Goal: Task Accomplishment & Management: Use online tool/utility

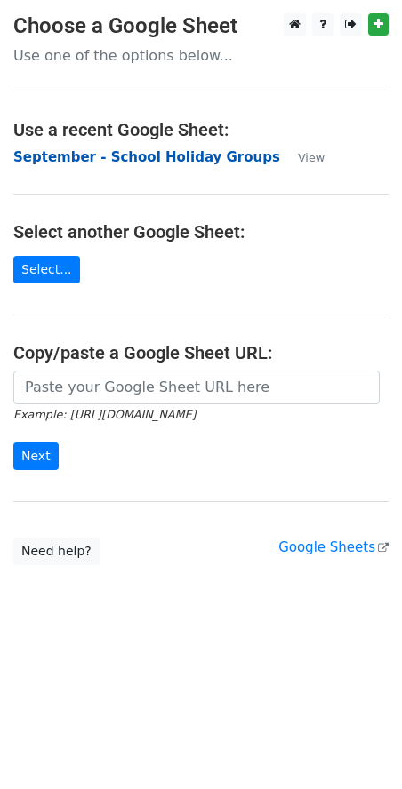
click at [162, 165] on strong "September - School Holiday Groups" at bounding box center [146, 157] width 267 height 16
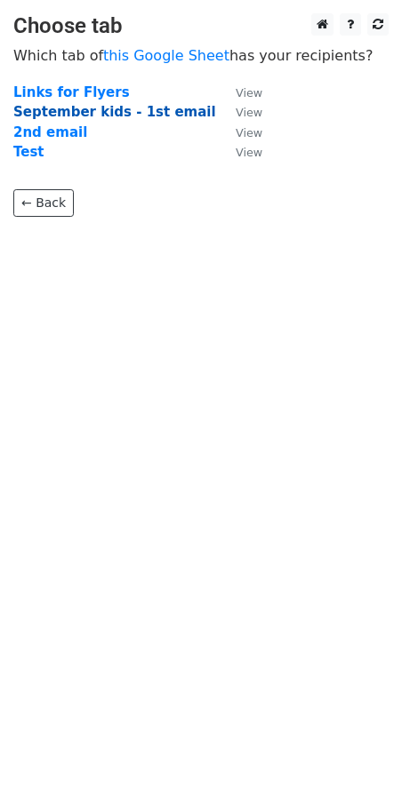
click at [163, 109] on strong "September kids - 1st email" at bounding box center [114, 112] width 203 height 16
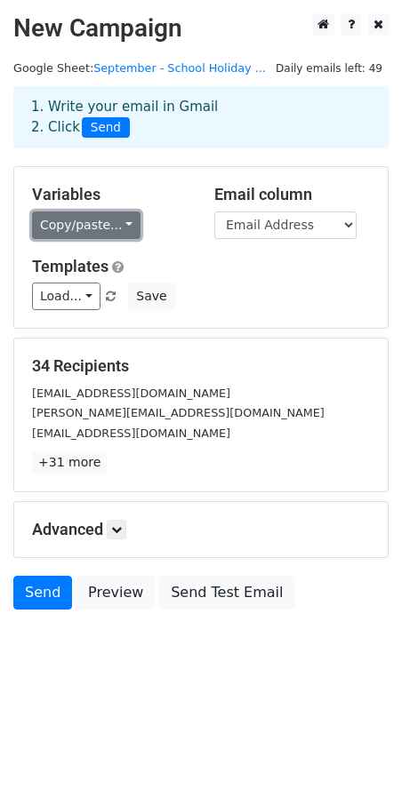
click at [105, 225] on link "Copy/paste..." at bounding box center [86, 225] width 108 height 28
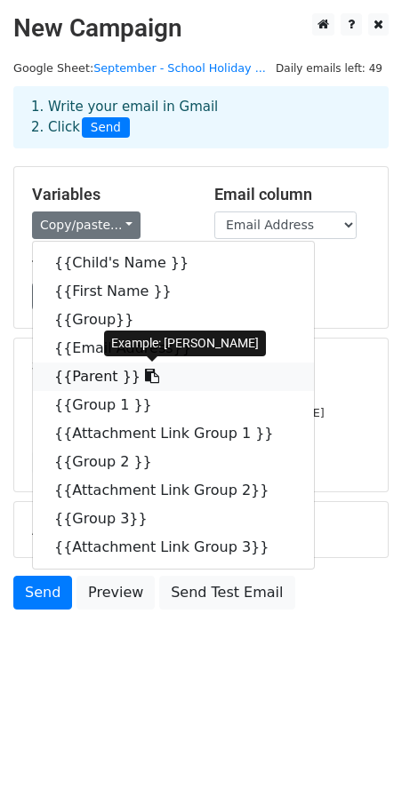
click at [145, 373] on icon at bounding box center [152, 376] width 14 height 14
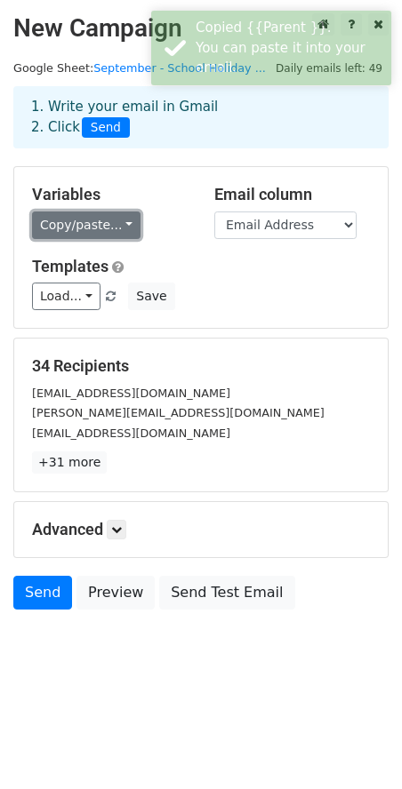
click at [94, 219] on link "Copy/paste..." at bounding box center [86, 225] width 108 height 28
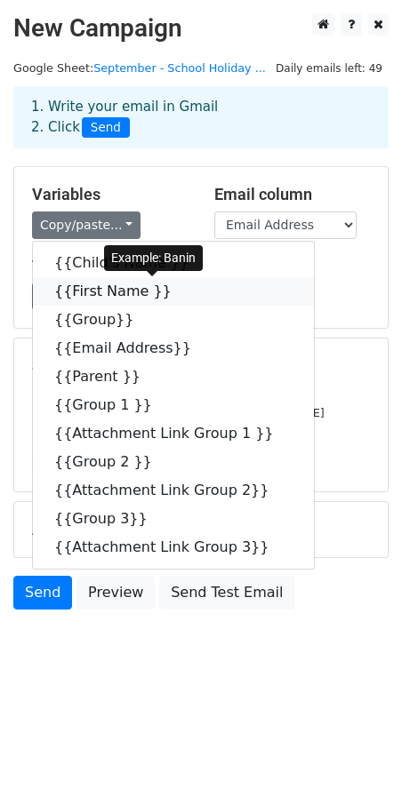
drag, startPoint x: 159, startPoint y: 293, endPoint x: 124, endPoint y: 295, distance: 35.6
click at [176, 293] on icon at bounding box center [183, 290] width 14 height 14
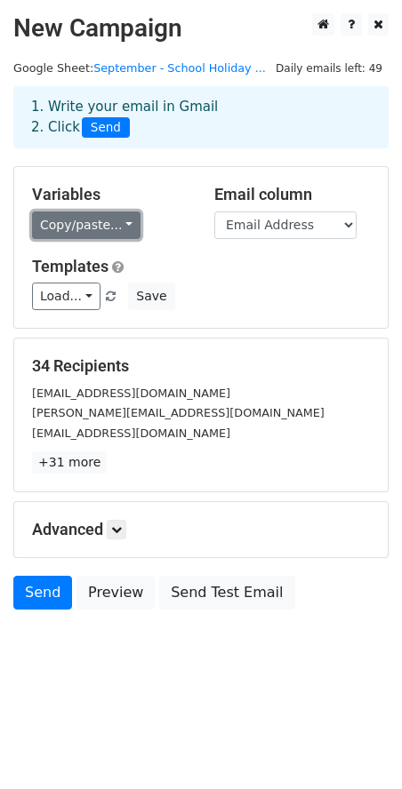
click at [51, 219] on link "Copy/paste..." at bounding box center [86, 225] width 108 height 28
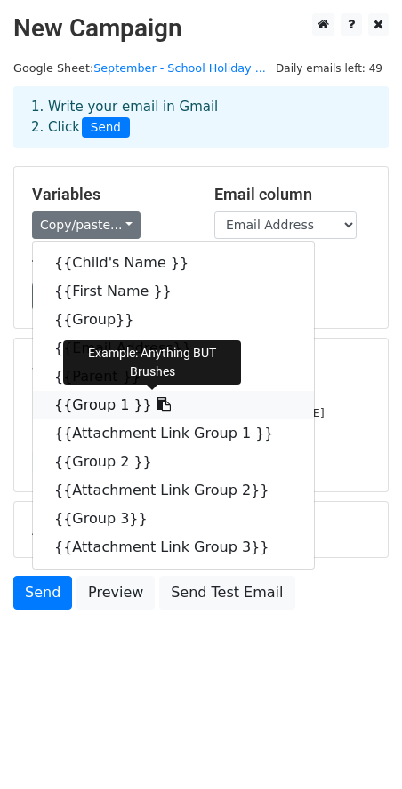
click at [156, 402] on icon at bounding box center [163, 404] width 14 height 14
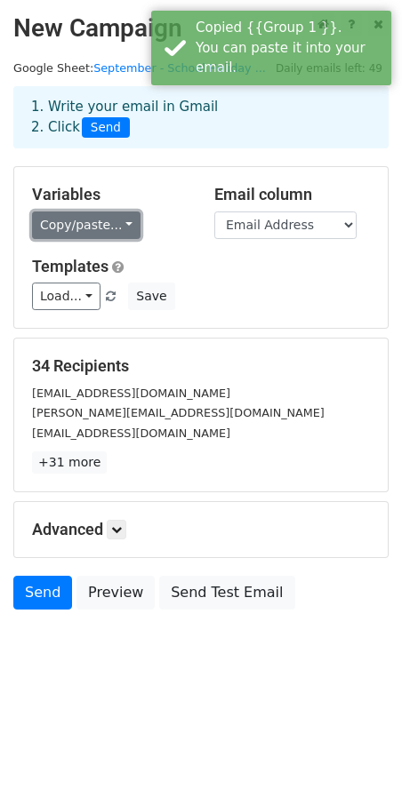
click at [120, 228] on link "Copy/paste..." at bounding box center [86, 225] width 108 height 28
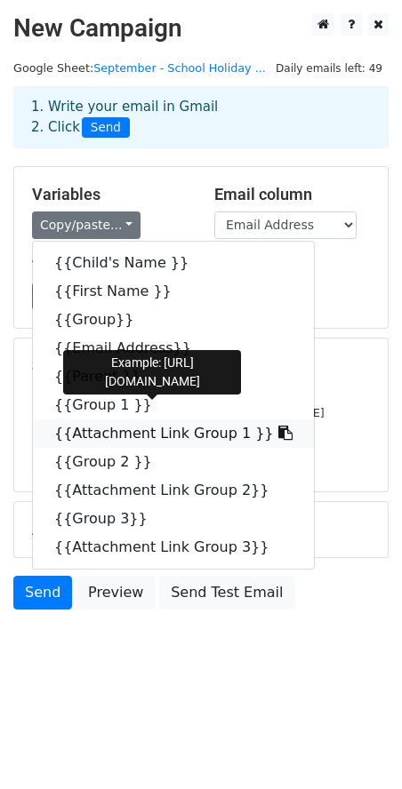
click at [278, 435] on icon at bounding box center [285, 433] width 14 height 14
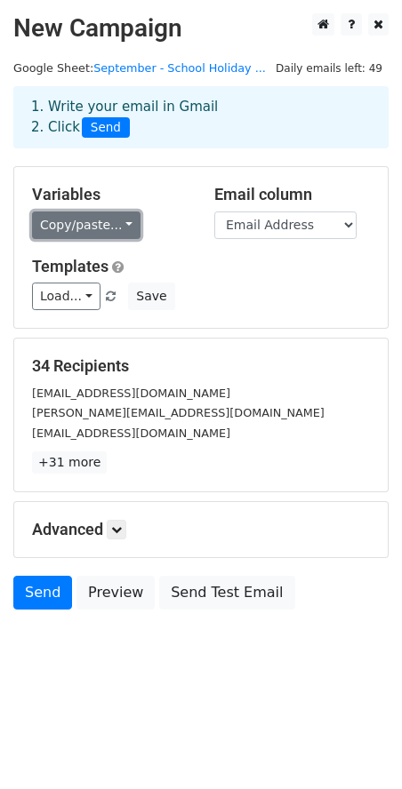
click at [79, 227] on link "Copy/paste..." at bounding box center [86, 225] width 108 height 28
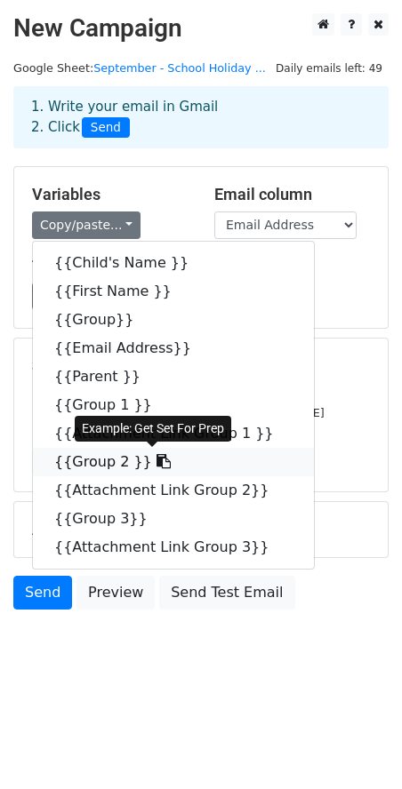
click at [156, 462] on icon at bounding box center [163, 461] width 14 height 14
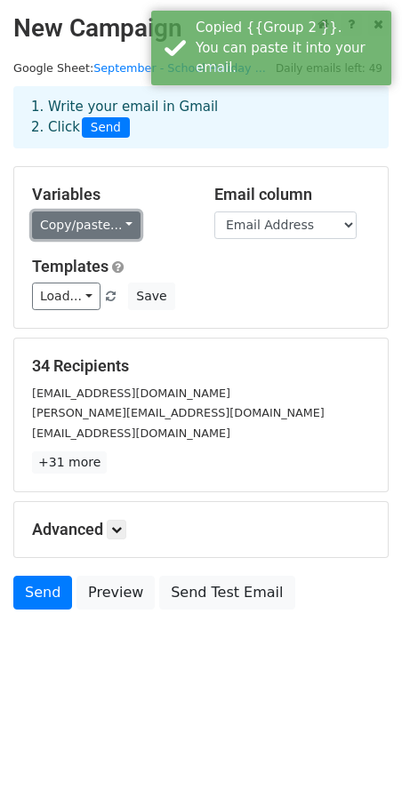
click at [117, 227] on link "Copy/paste..." at bounding box center [86, 225] width 108 height 28
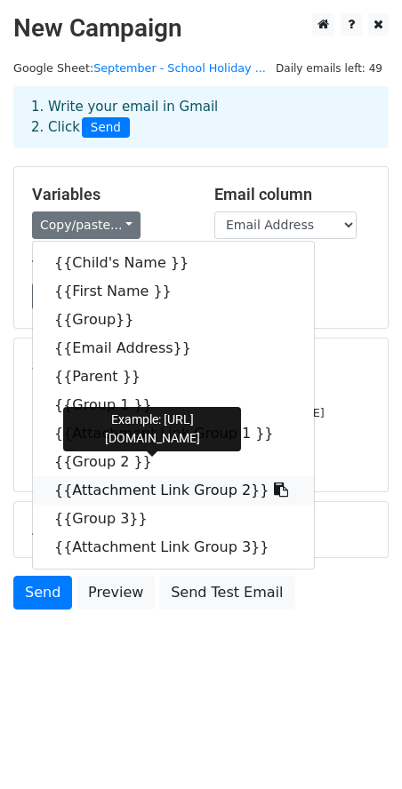
click at [274, 491] on icon at bounding box center [281, 490] width 14 height 14
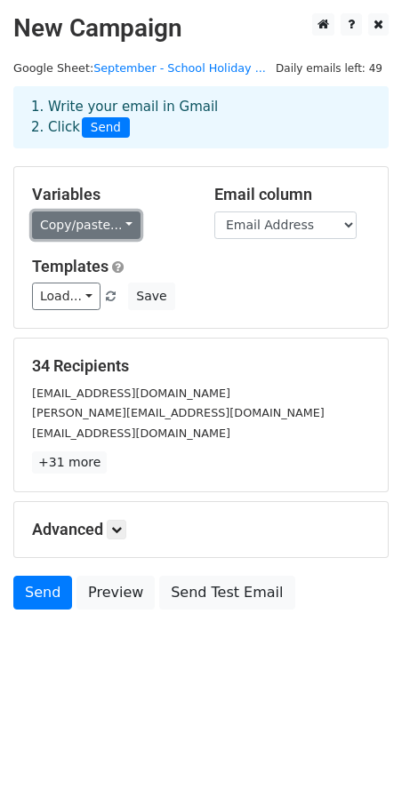
click at [115, 218] on link "Copy/paste..." at bounding box center [86, 225] width 108 height 28
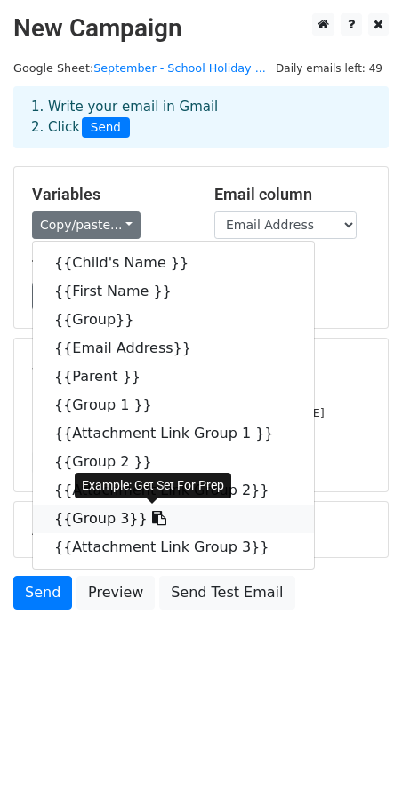
click at [152, 520] on icon at bounding box center [159, 518] width 14 height 14
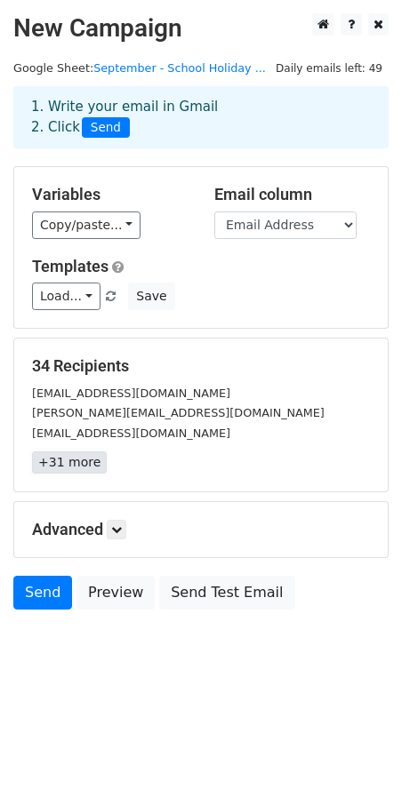
click at [68, 467] on link "+31 more" at bounding box center [69, 462] width 75 height 22
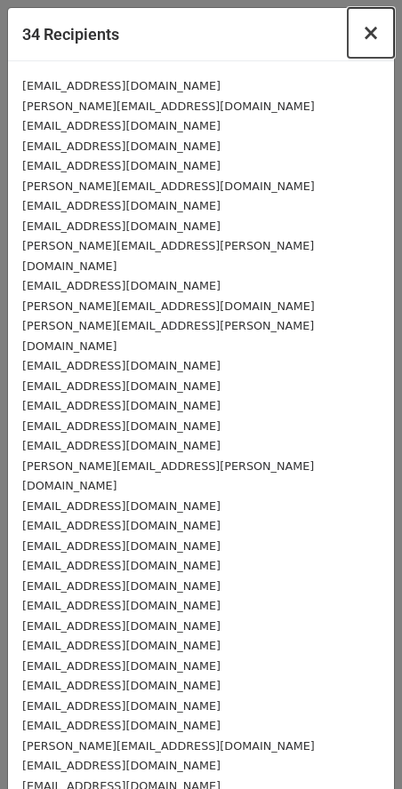
click at [362, 38] on span "×" at bounding box center [371, 32] width 18 height 25
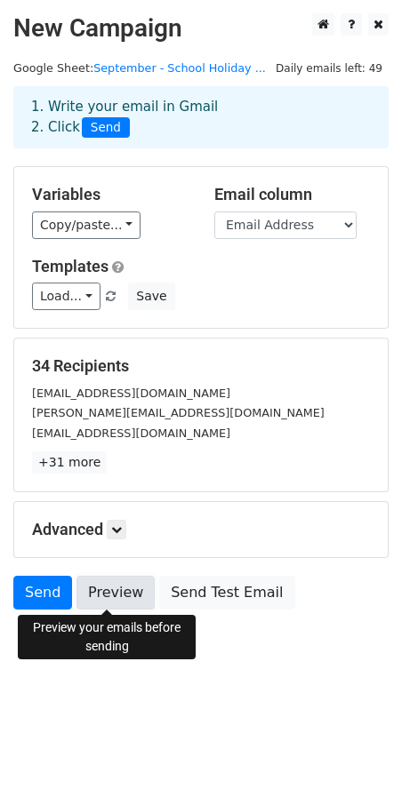
click at [107, 588] on link "Preview" at bounding box center [115, 593] width 78 height 34
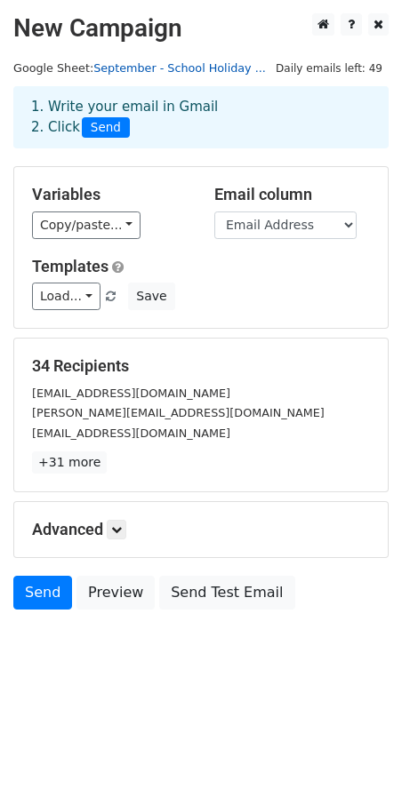
click at [148, 70] on link "September - School Holiday ..." at bounding box center [179, 67] width 172 height 13
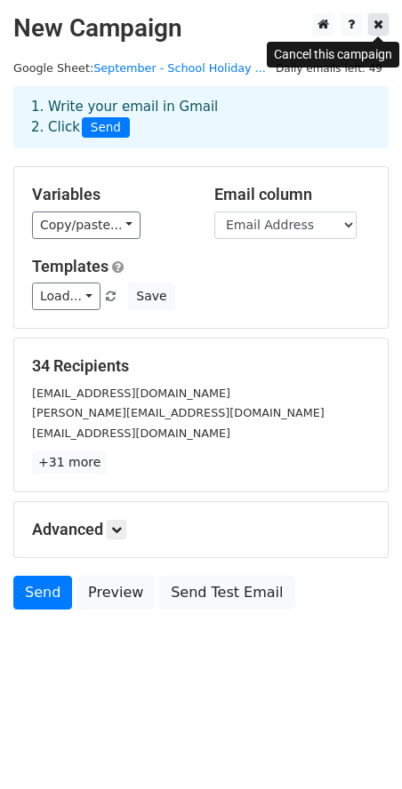
click at [380, 26] on icon at bounding box center [378, 24] width 10 height 12
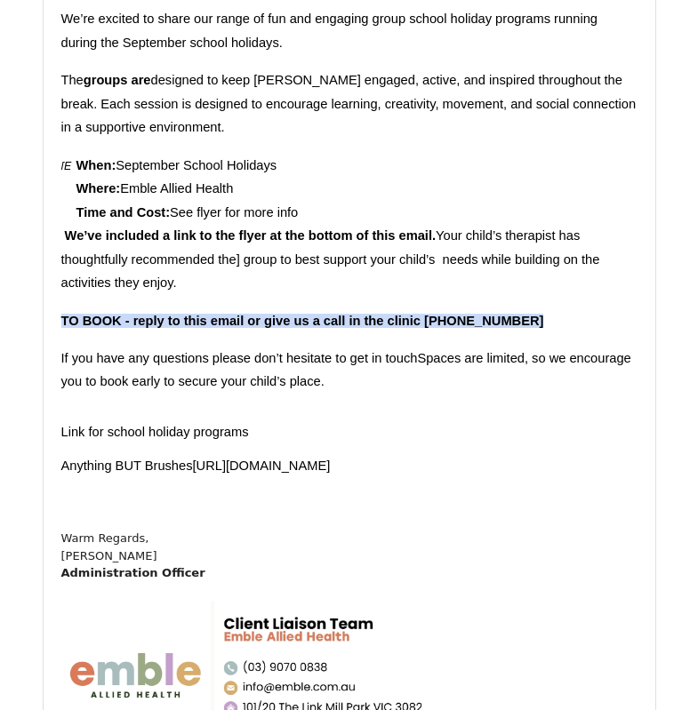
scroll to position [355, 0]
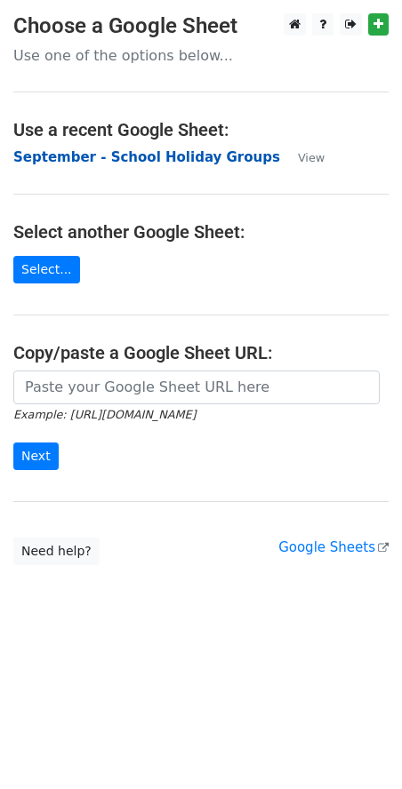
click at [218, 156] on strong "September - School Holiday Groups" at bounding box center [146, 157] width 267 height 16
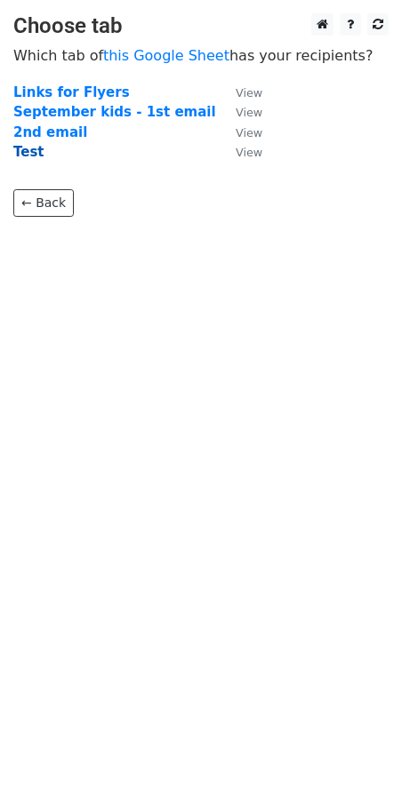
click at [20, 151] on strong "Test" at bounding box center [28, 152] width 31 height 16
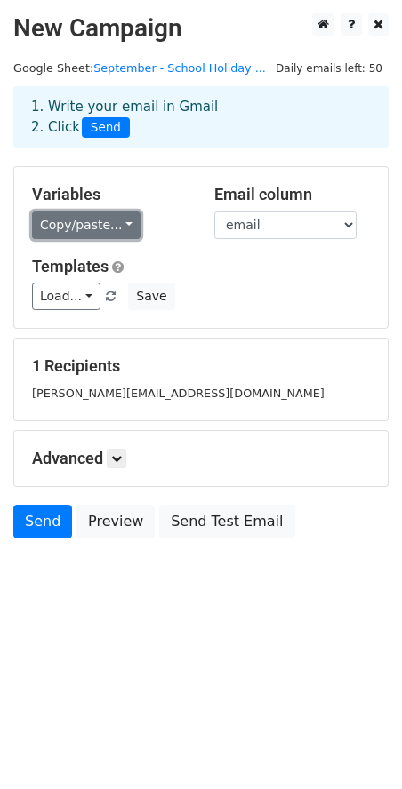
click at [85, 226] on link "Copy/paste..." at bounding box center [86, 225] width 108 height 28
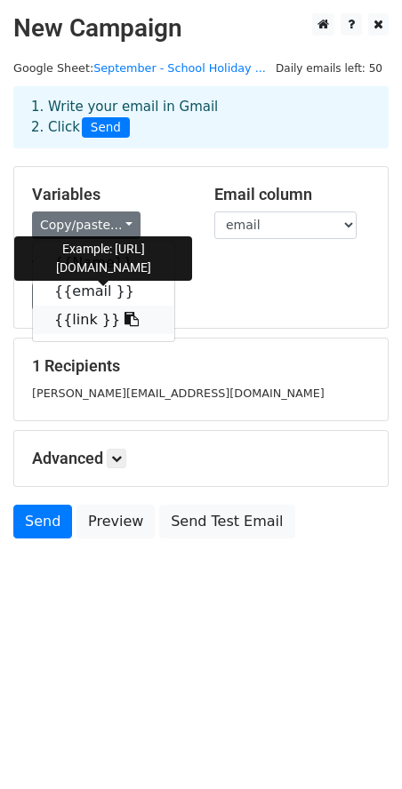
click at [124, 321] on icon at bounding box center [131, 319] width 14 height 14
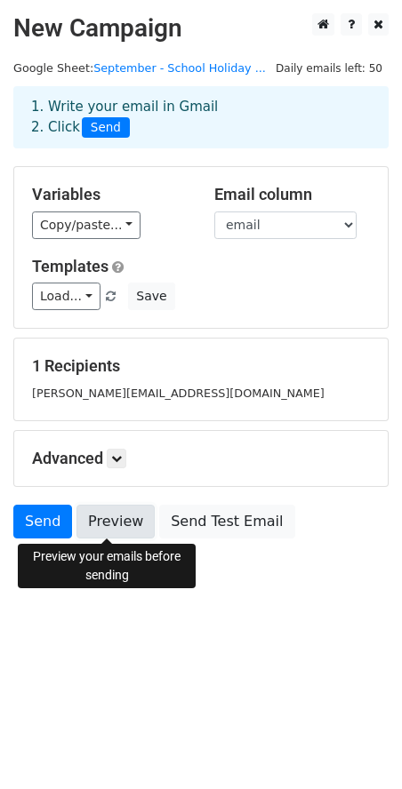
click at [111, 523] on link "Preview" at bounding box center [115, 522] width 78 height 34
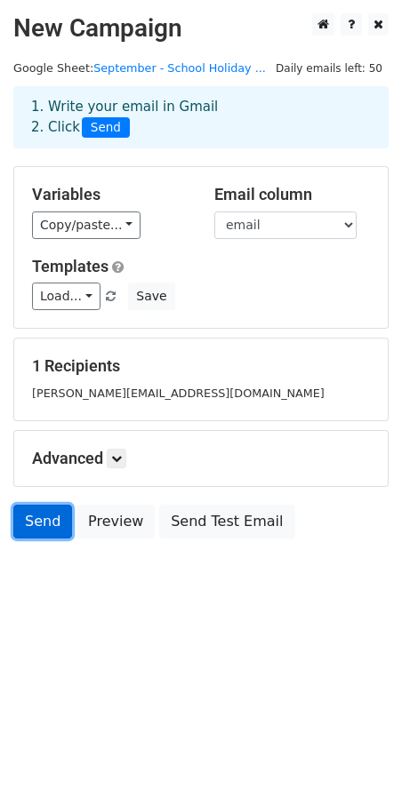
click at [35, 534] on link "Send" at bounding box center [42, 522] width 59 height 34
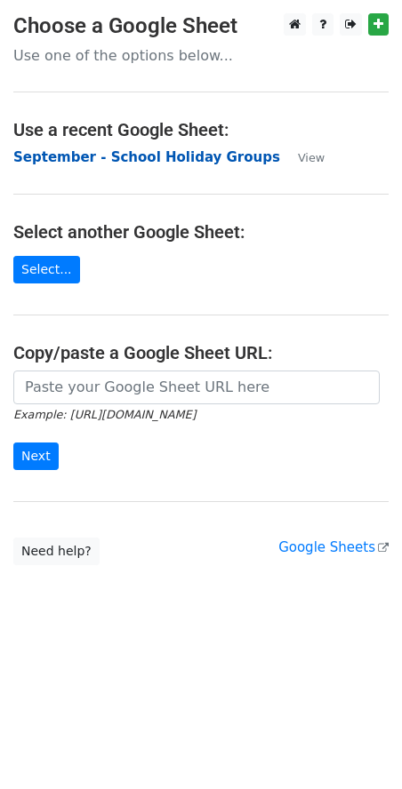
click at [129, 158] on strong "September - School Holiday Groups" at bounding box center [146, 157] width 267 height 16
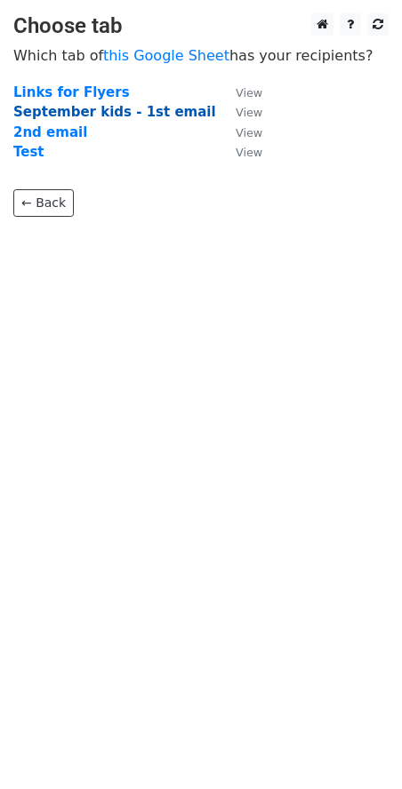
click at [165, 112] on strong "September kids - 1st email" at bounding box center [114, 112] width 203 height 16
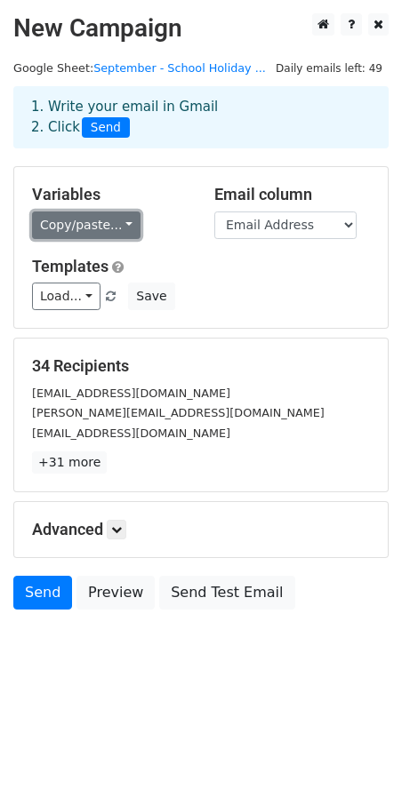
click at [110, 219] on link "Copy/paste..." at bounding box center [86, 225] width 108 height 28
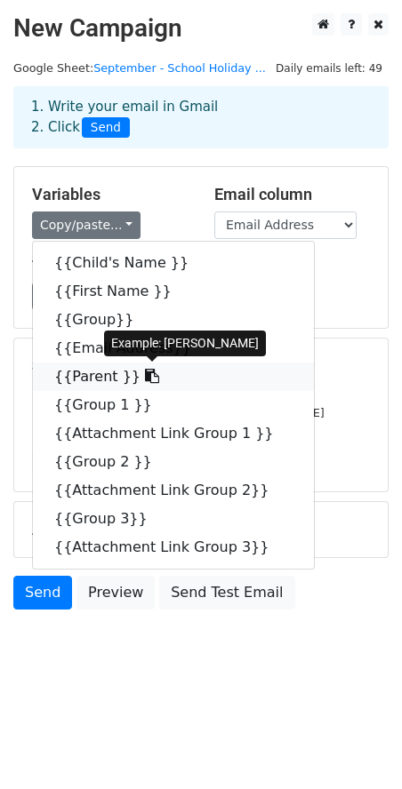
click at [145, 382] on icon at bounding box center [152, 376] width 14 height 14
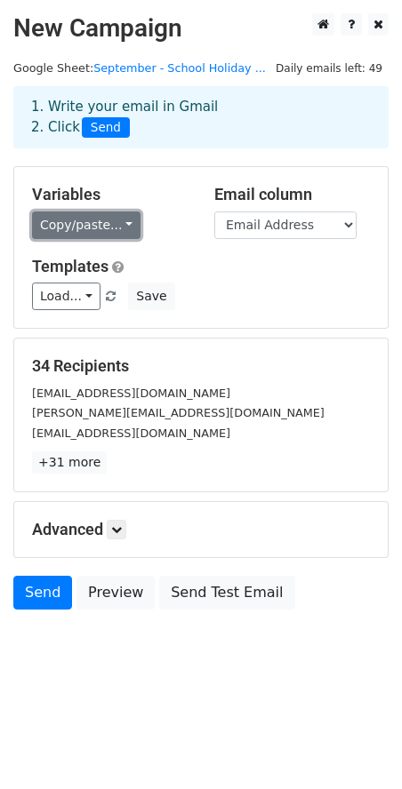
click at [117, 221] on link "Copy/paste..." at bounding box center [86, 225] width 108 height 28
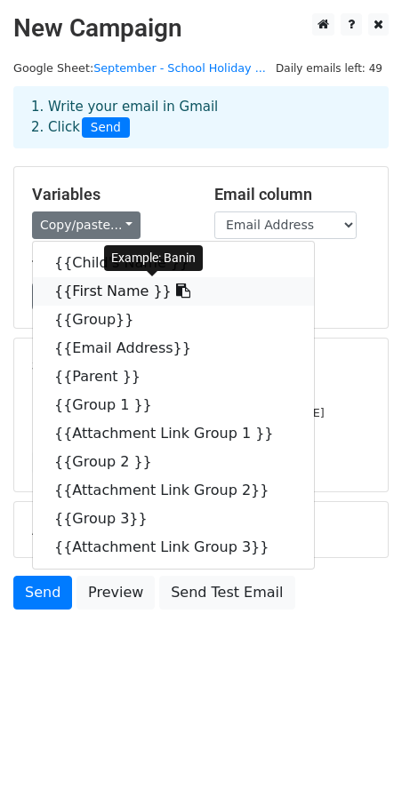
click at [176, 287] on icon at bounding box center [183, 290] width 14 height 14
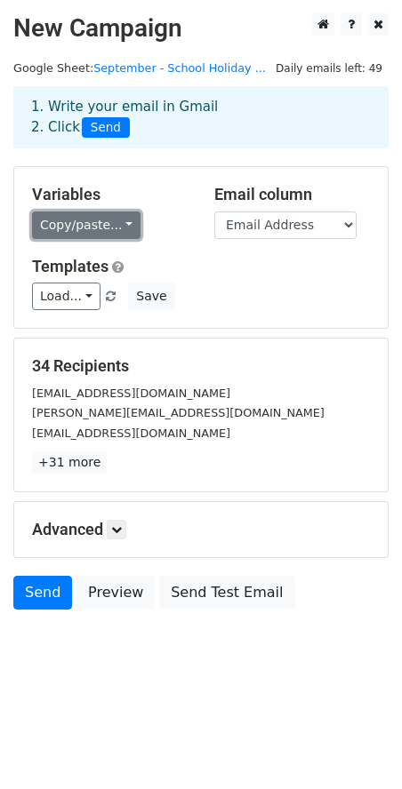
click at [105, 221] on link "Copy/paste..." at bounding box center [86, 225] width 108 height 28
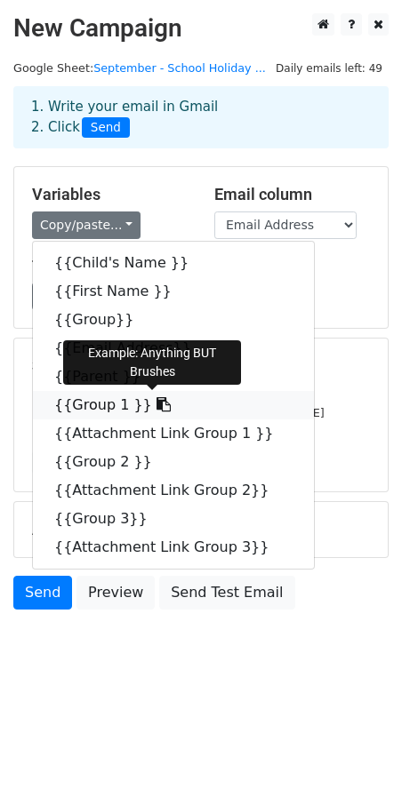
click at [156, 411] on icon at bounding box center [163, 404] width 14 height 14
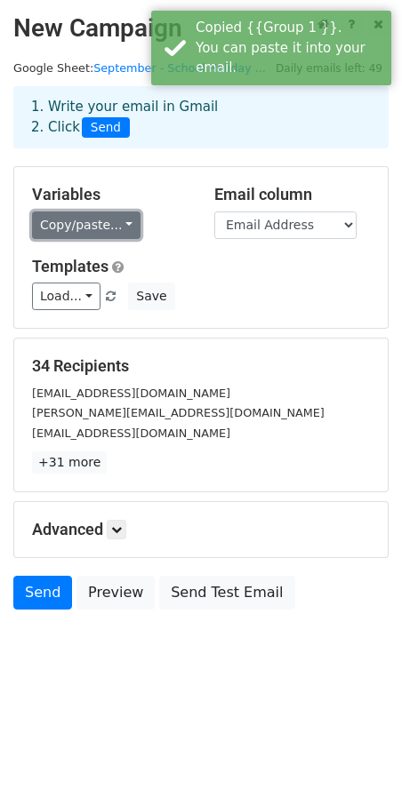
click at [119, 229] on link "Copy/paste..." at bounding box center [86, 225] width 108 height 28
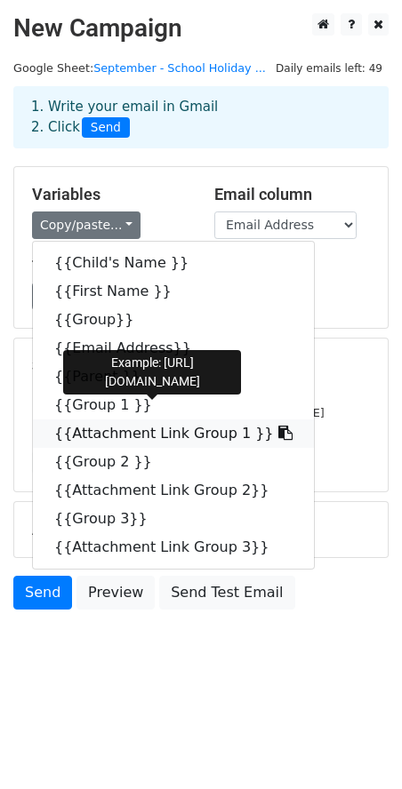
click at [278, 436] on icon at bounding box center [285, 433] width 14 height 14
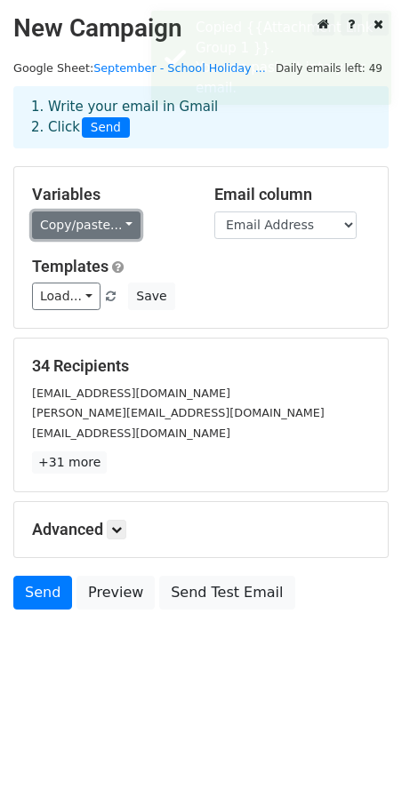
click at [118, 225] on link "Copy/paste..." at bounding box center [86, 225] width 108 height 28
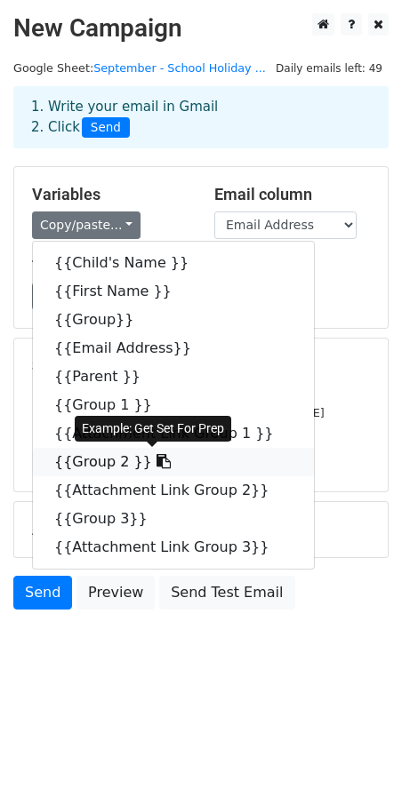
click at [156, 465] on icon at bounding box center [163, 461] width 14 height 14
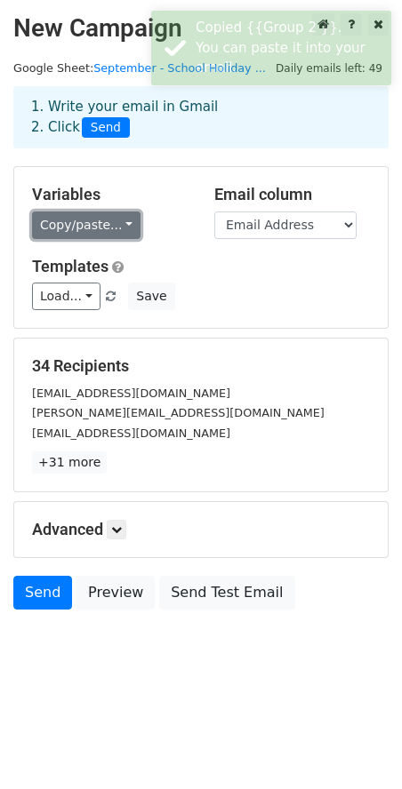
click at [125, 216] on link "Copy/paste..." at bounding box center [86, 225] width 108 height 28
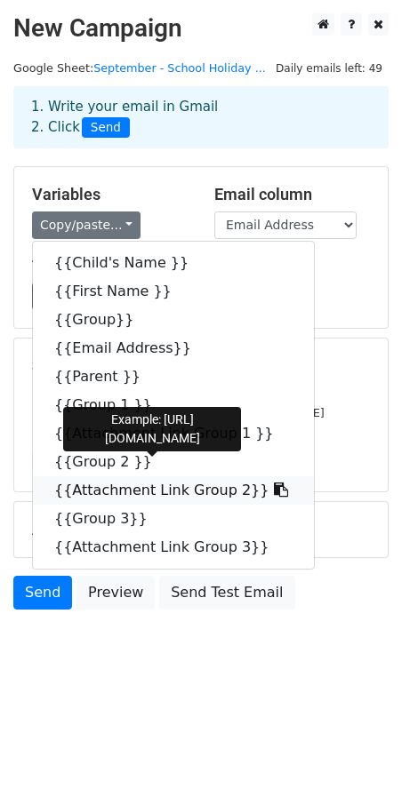
click at [274, 494] on icon at bounding box center [281, 490] width 14 height 14
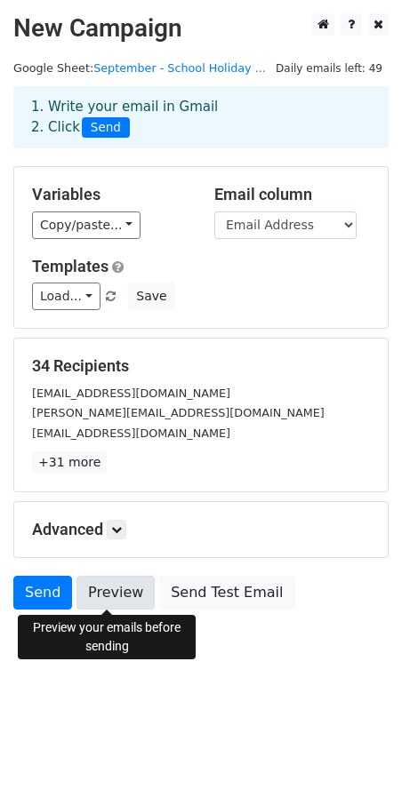
click at [115, 593] on link "Preview" at bounding box center [115, 593] width 78 height 34
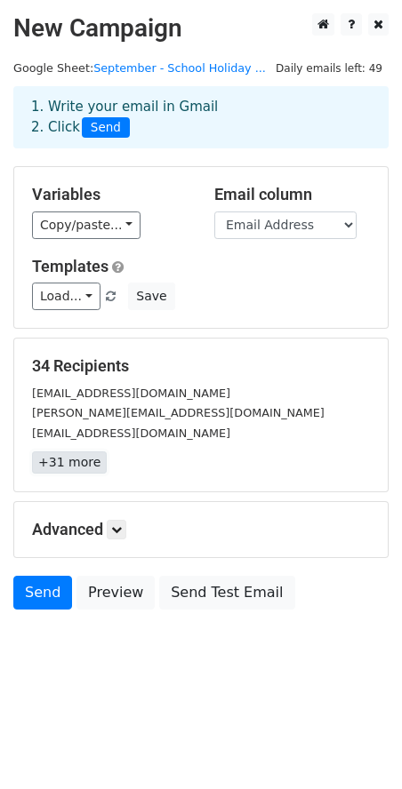
click at [61, 466] on link "+31 more" at bounding box center [69, 462] width 75 height 22
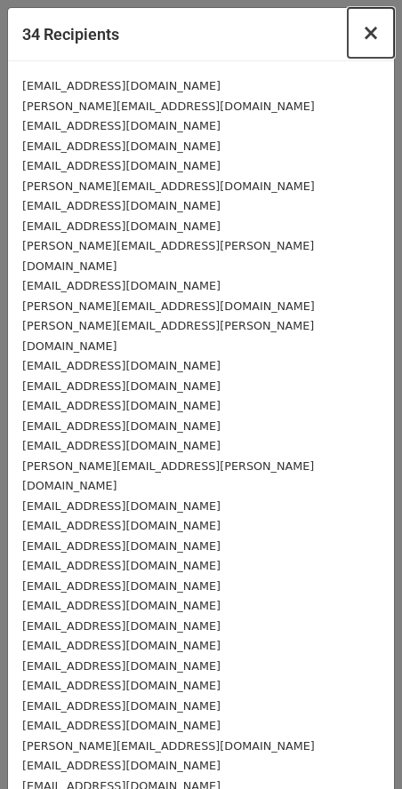
click at [362, 36] on span "×" at bounding box center [371, 32] width 18 height 25
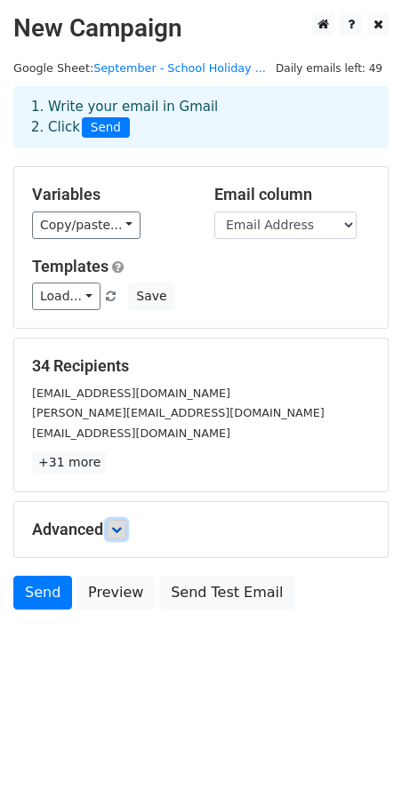
click at [122, 530] on icon at bounding box center [116, 529] width 11 height 11
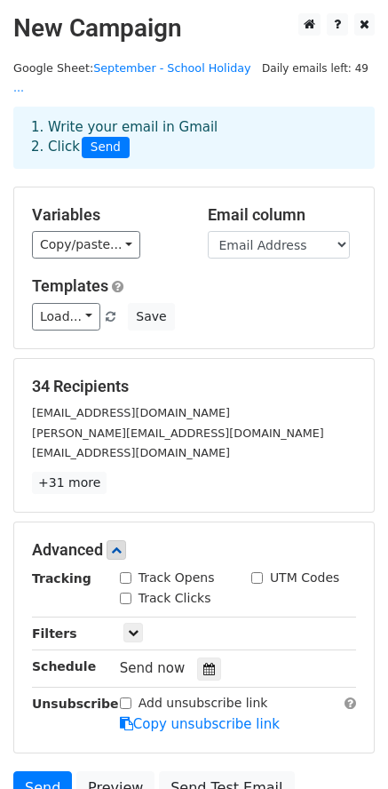
click at [122, 572] on input "Track Opens" at bounding box center [126, 578] width 12 height 12
checkbox input "true"
click at [123, 593] on input "Track Clicks" at bounding box center [126, 599] width 12 height 12
checkbox input "true"
click at [126, 623] on link at bounding box center [134, 633] width 20 height 20
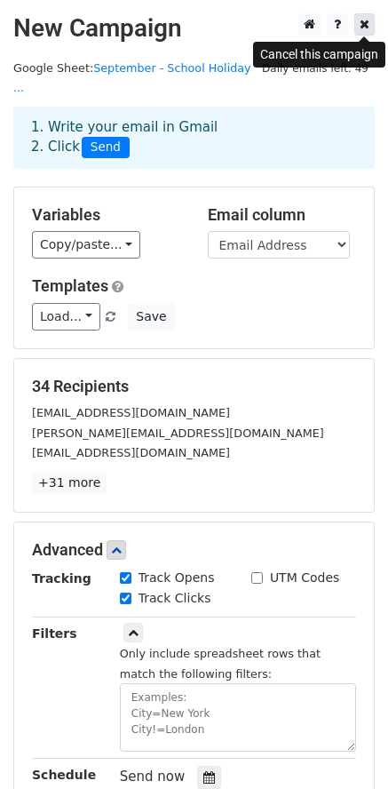
click at [362, 24] on icon at bounding box center [365, 24] width 10 height 12
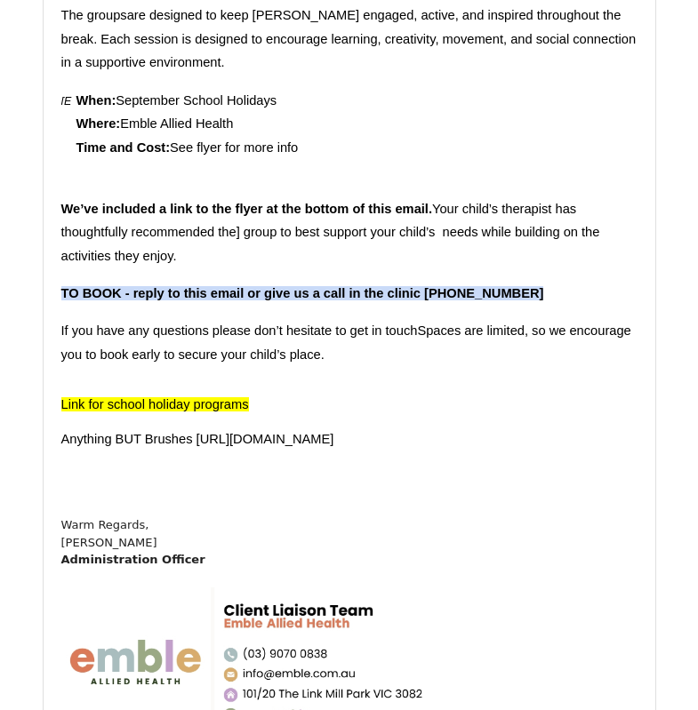
scroll to position [444, 0]
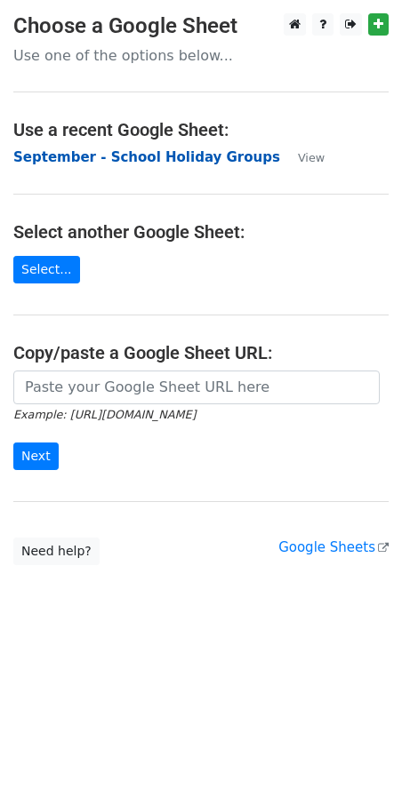
click at [98, 161] on strong "September - School Holiday Groups" at bounding box center [146, 157] width 267 height 16
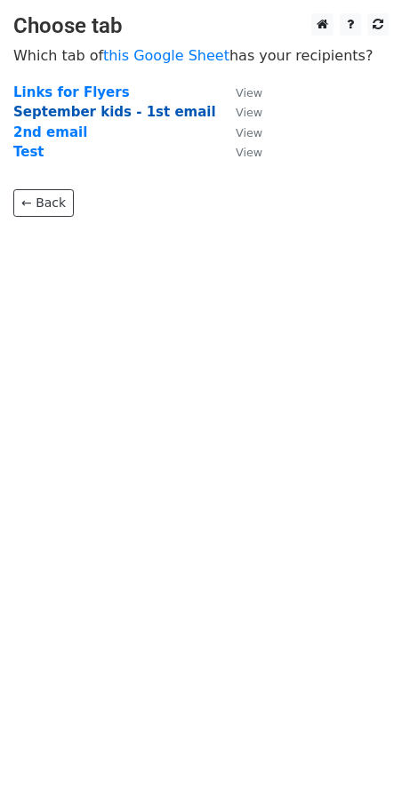
click at [70, 114] on strong "September kids - 1st email" at bounding box center [114, 112] width 203 height 16
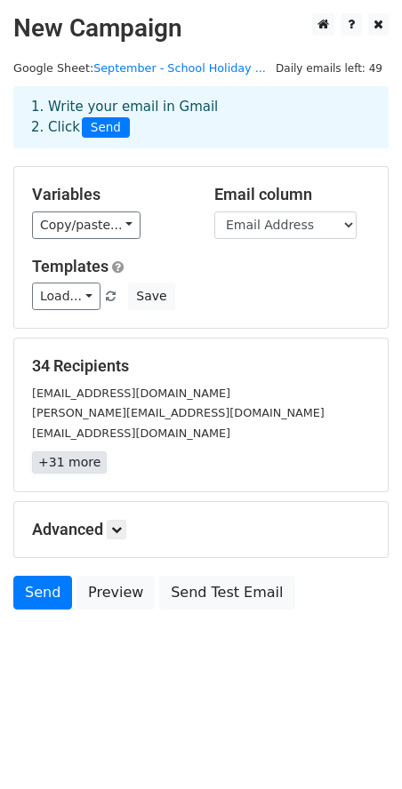
click at [87, 459] on link "+31 more" at bounding box center [69, 462] width 75 height 22
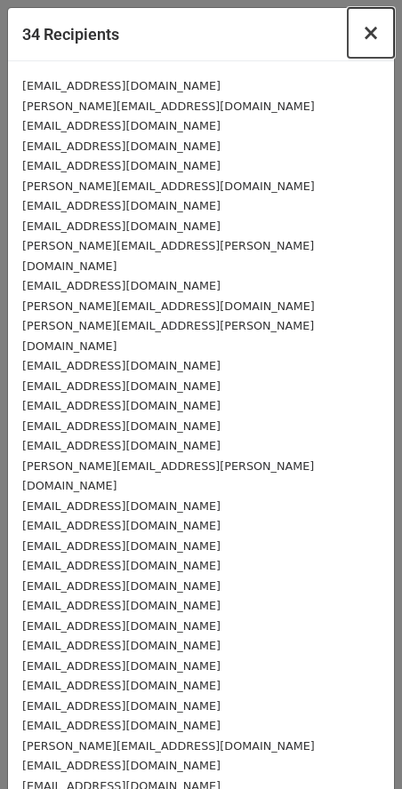
click at [362, 37] on span "×" at bounding box center [371, 32] width 18 height 25
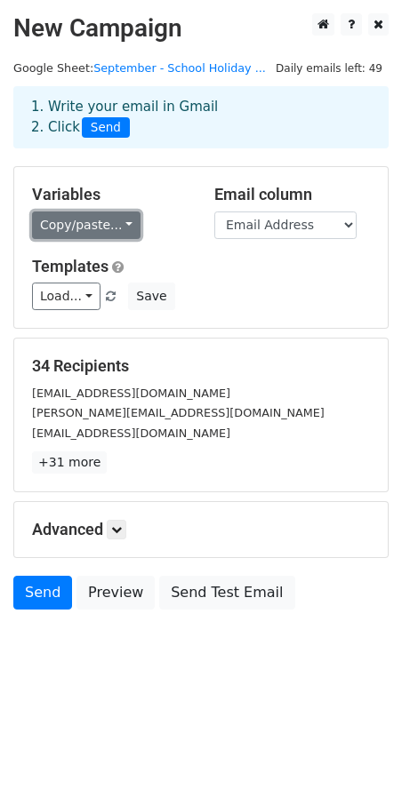
click at [114, 228] on link "Copy/paste..." at bounding box center [86, 225] width 108 height 28
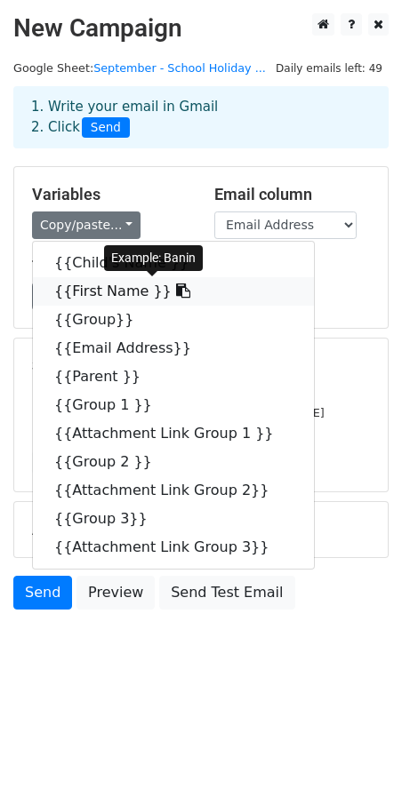
click at [176, 294] on icon at bounding box center [183, 290] width 14 height 14
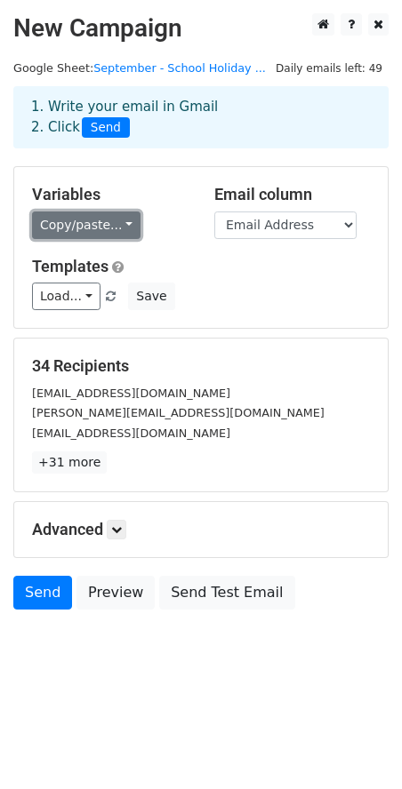
click at [116, 229] on link "Copy/paste..." at bounding box center [86, 225] width 108 height 28
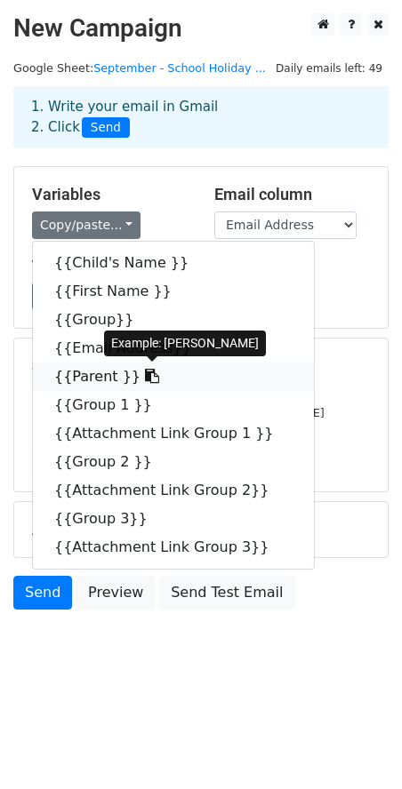
click at [145, 378] on icon at bounding box center [152, 376] width 14 height 14
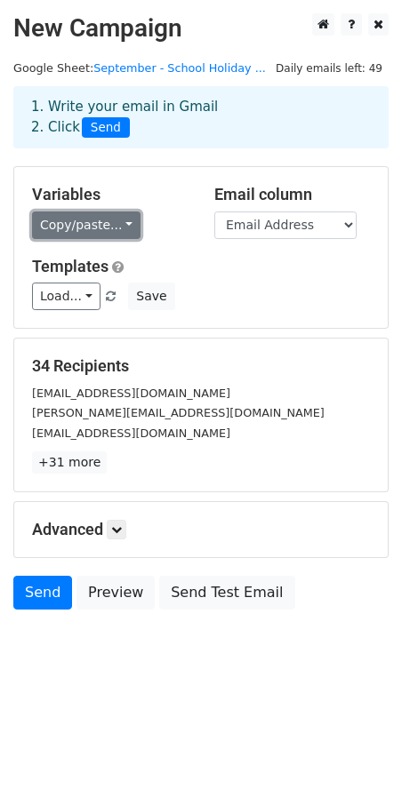
click at [112, 227] on link "Copy/paste..." at bounding box center [86, 225] width 108 height 28
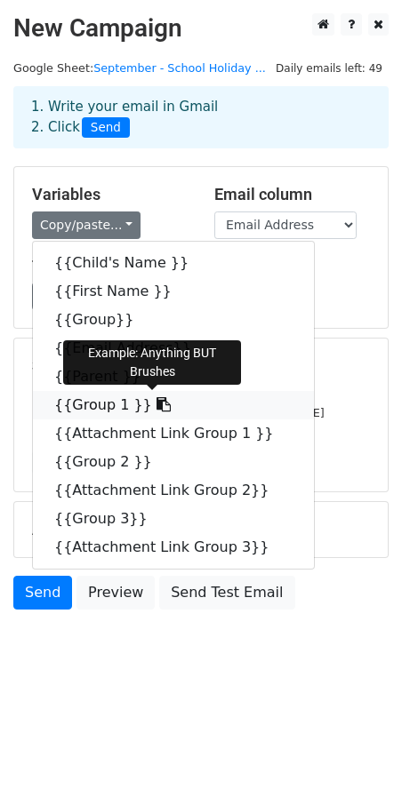
click at [156, 411] on icon at bounding box center [163, 404] width 14 height 14
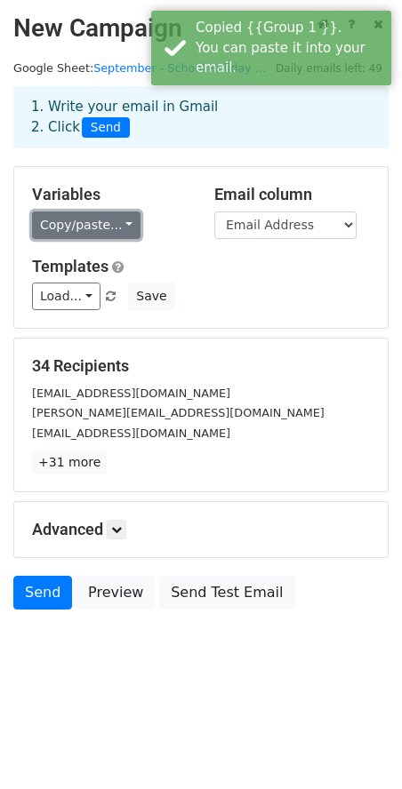
click at [107, 228] on link "Copy/paste..." at bounding box center [86, 225] width 108 height 28
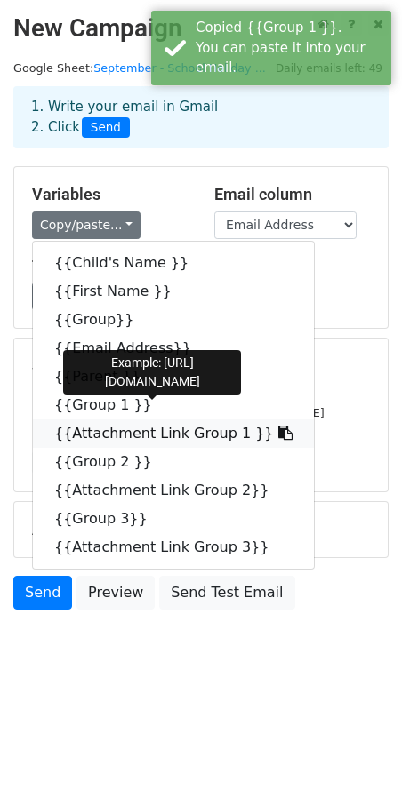
click at [278, 434] on icon at bounding box center [285, 433] width 14 height 14
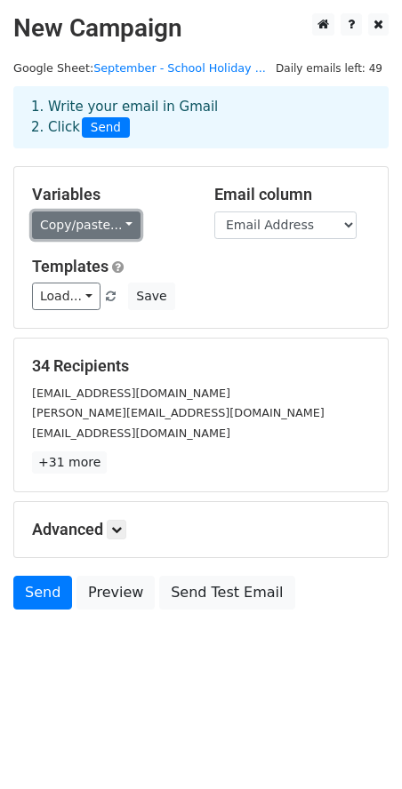
click at [110, 231] on link "Copy/paste..." at bounding box center [86, 225] width 108 height 28
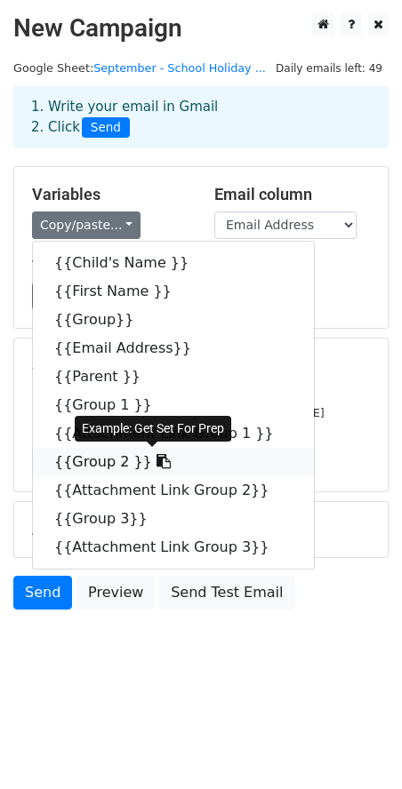
click at [156, 462] on icon at bounding box center [163, 461] width 14 height 14
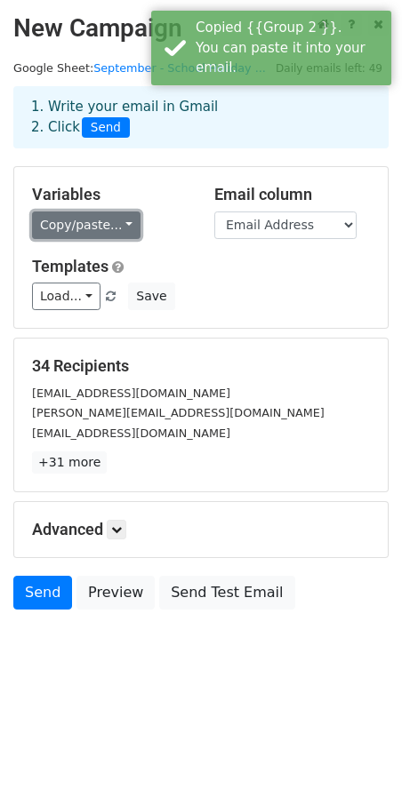
click at [113, 222] on link "Copy/paste..." at bounding box center [86, 225] width 108 height 28
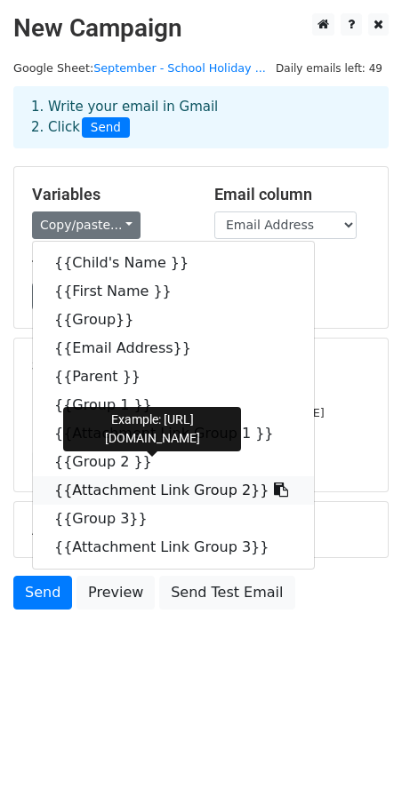
click at [274, 496] on icon at bounding box center [281, 490] width 14 height 14
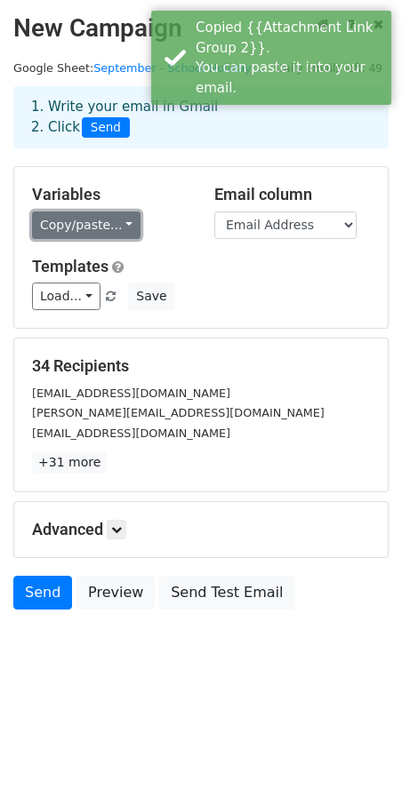
click at [112, 226] on link "Copy/paste..." at bounding box center [86, 225] width 108 height 28
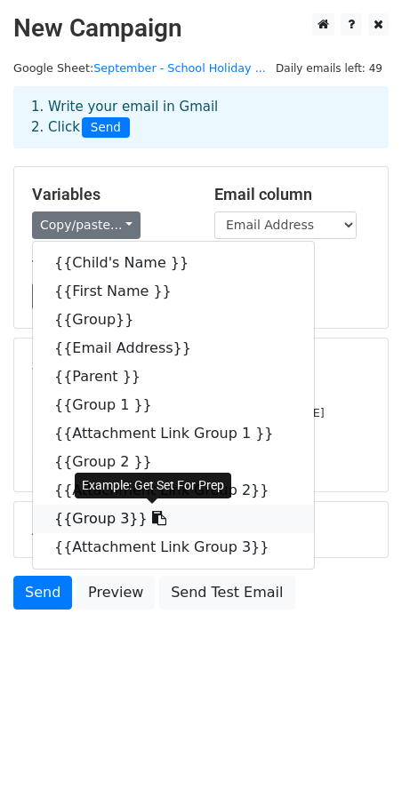
click at [152, 517] on icon at bounding box center [159, 518] width 14 height 14
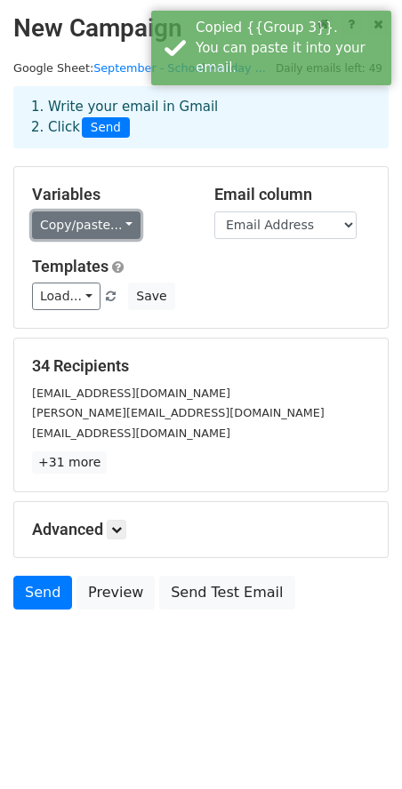
click at [119, 224] on link "Copy/paste..." at bounding box center [86, 225] width 108 height 28
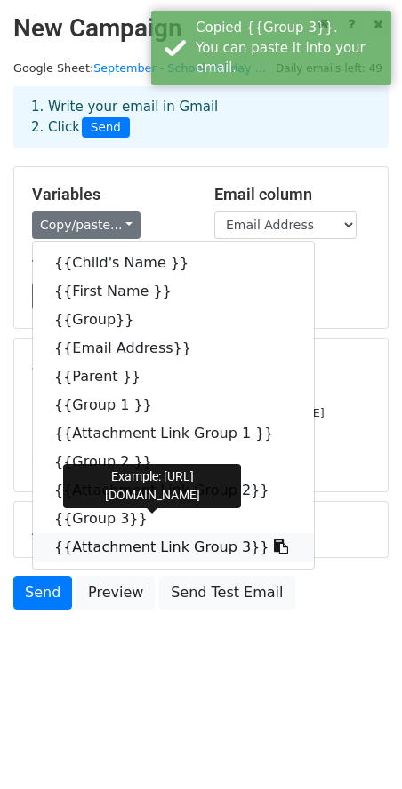
click at [274, 551] on icon at bounding box center [281, 546] width 14 height 14
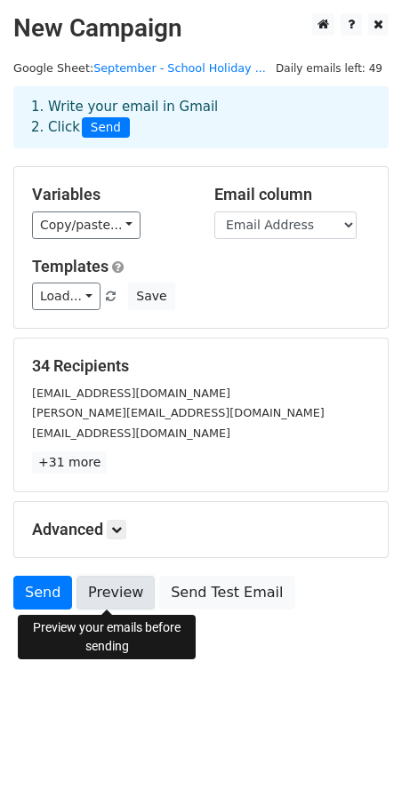
click at [118, 597] on link "Preview" at bounding box center [115, 593] width 78 height 34
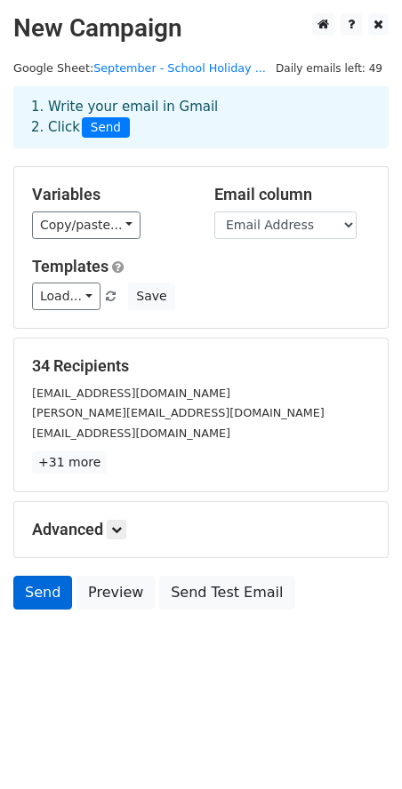
click at [47, 586] on link "Send" at bounding box center [42, 593] width 59 height 34
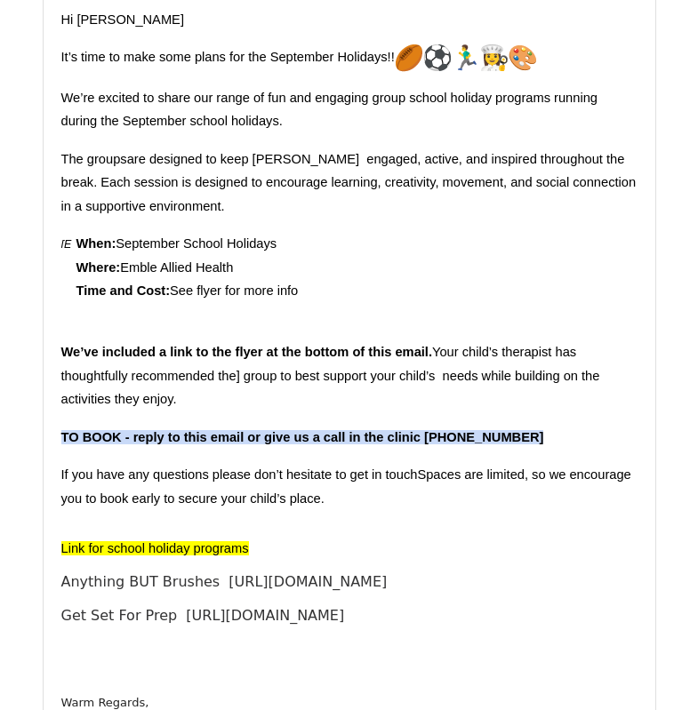
scroll to position [1688, 0]
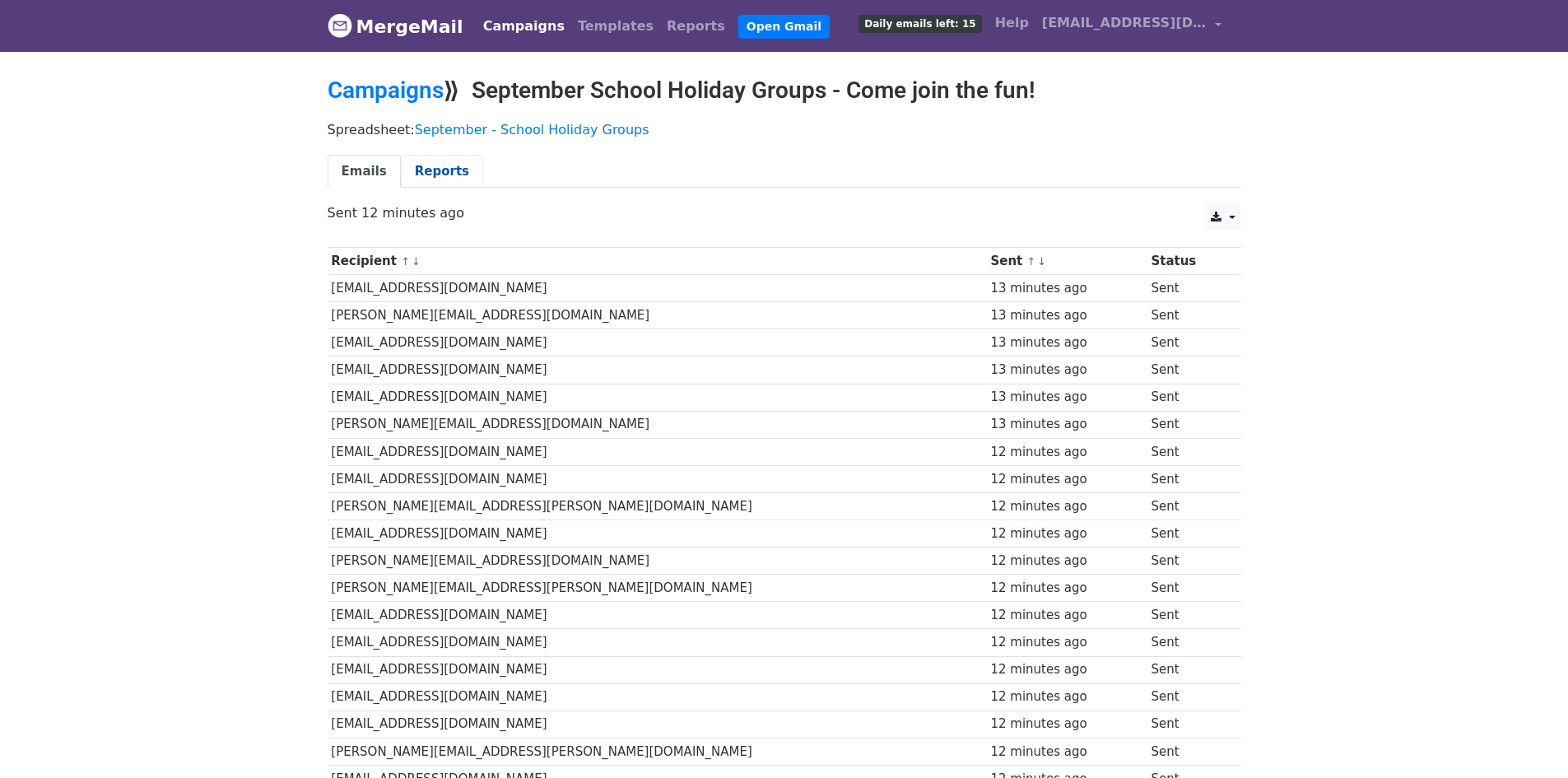
click at [422, 162] on link "Reports" at bounding box center [442, 171] width 82 height 33
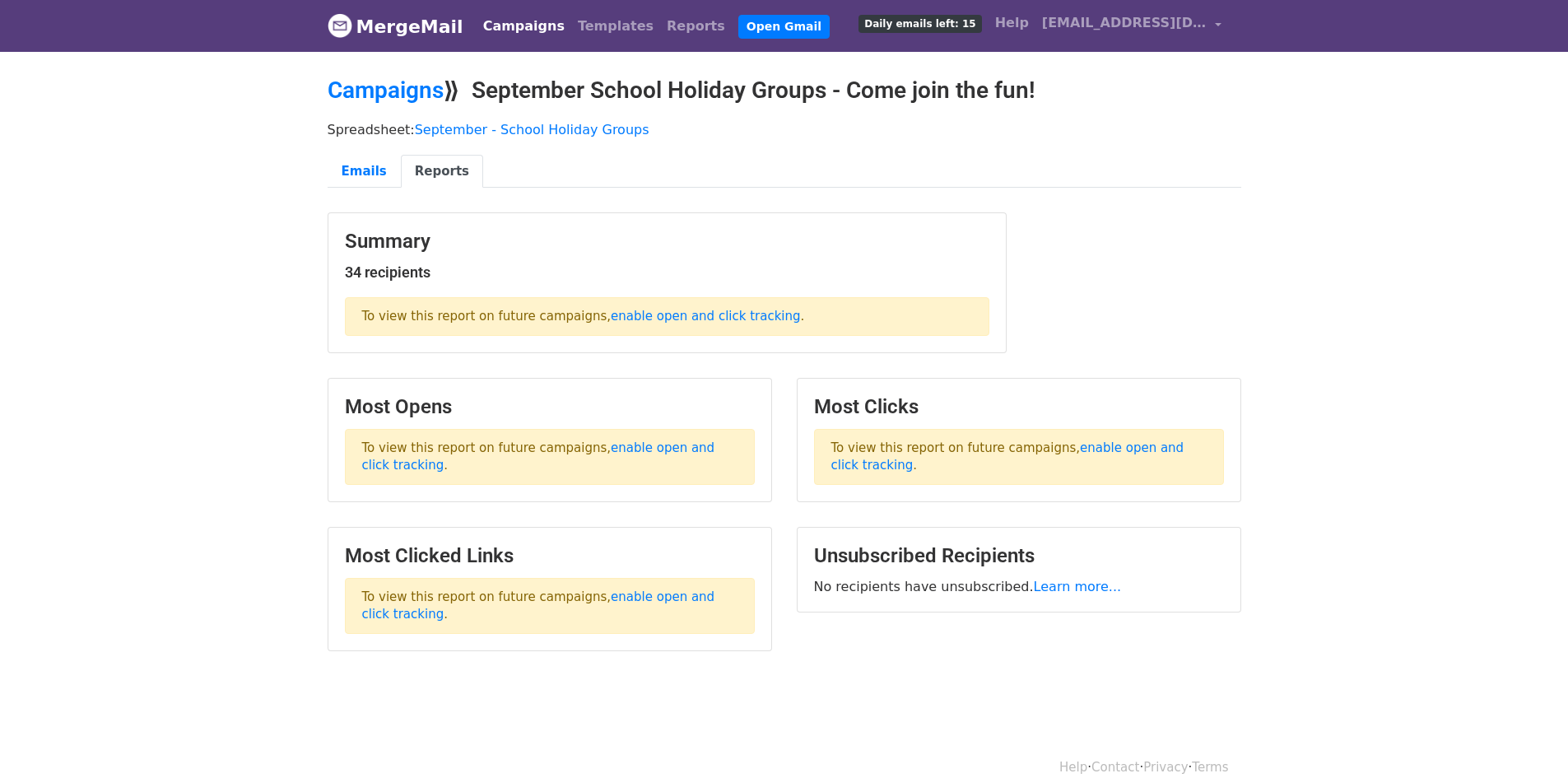
click at [220, 207] on body "MergeMail Campaigns Templates Reports Open Gmail Daily emails left: 15 Help [EM…" at bounding box center [784, 367] width 1568 height 734
drag, startPoint x: 286, startPoint y: 224, endPoint x: 744, endPoint y: 25, distance: 499.4
click at [286, 223] on body "MergeMail Campaigns Templates Reports Open Gmail Daily emails left: 15 Help [EM…" at bounding box center [784, 367] width 1568 height 734
